Goal: Information Seeking & Learning: Learn about a topic

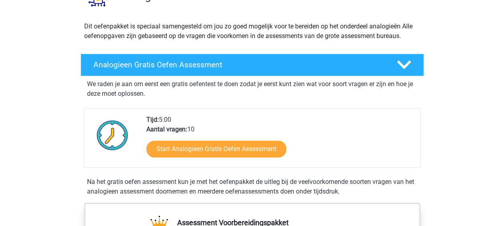
scroll to position [79, 0]
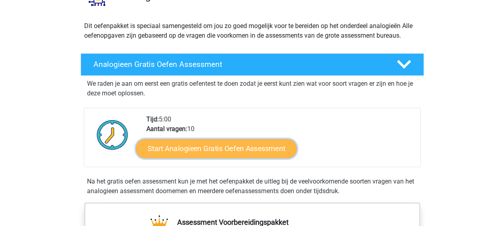
click at [216, 143] on link "Start Analogieen Gratis Oefen Assessment" at bounding box center [216, 148] width 161 height 19
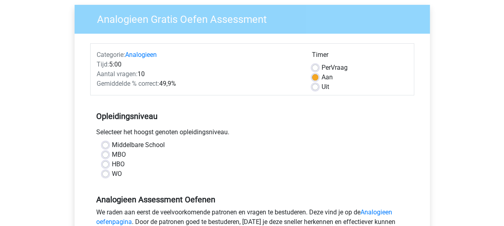
scroll to position [61, 0]
click at [112, 152] on label "MBO" at bounding box center [119, 154] width 14 height 10
click at [105, 152] on input "MBO" at bounding box center [105, 153] width 6 height 8
radio input "true"
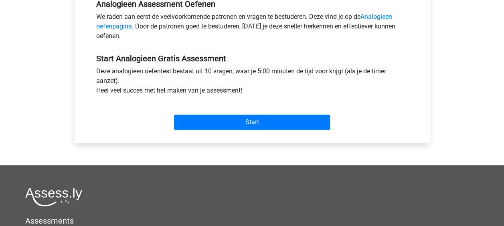
scroll to position [257, 0]
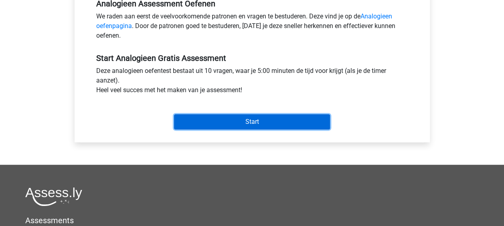
click at [215, 125] on input "Start" at bounding box center [252, 121] width 156 height 15
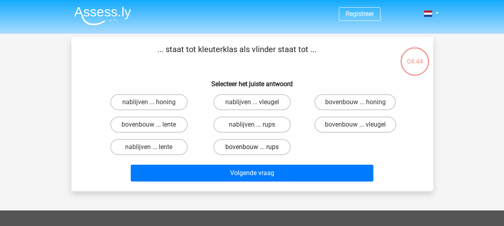
click at [279, 148] on label "bovenbouw ... rups" at bounding box center [251, 147] width 77 height 16
click at [257, 148] on input "bovenbouw ... rups" at bounding box center [254, 149] width 5 height 5
radio input "true"
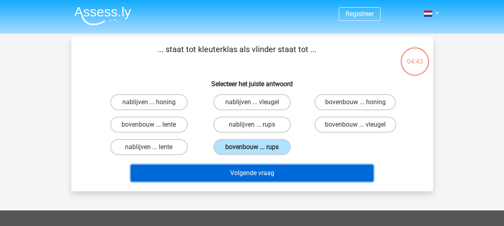
click at [268, 176] on button "Volgende vraag" at bounding box center [252, 173] width 242 height 17
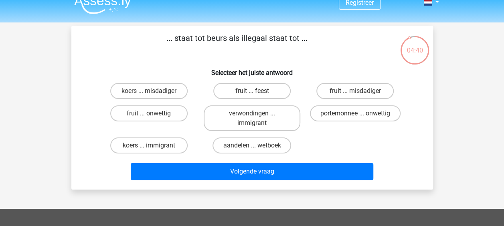
scroll to position [10, 0]
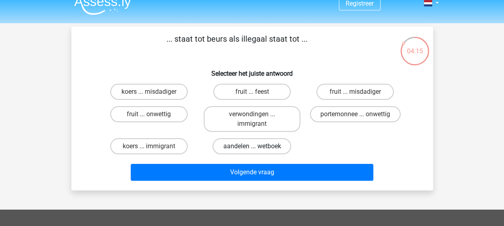
click at [270, 145] on label "aandelen ... wetboek" at bounding box center [251, 146] width 79 height 16
click at [257, 146] on input "aandelen ... wetboek" at bounding box center [254, 148] width 5 height 5
radio input "true"
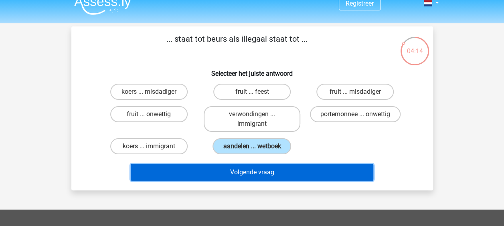
click at [280, 171] on button "Volgende vraag" at bounding box center [252, 172] width 242 height 17
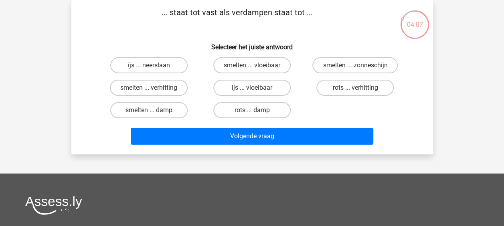
scroll to position [0, 0]
